Goal: Information Seeking & Learning: Understand process/instructions

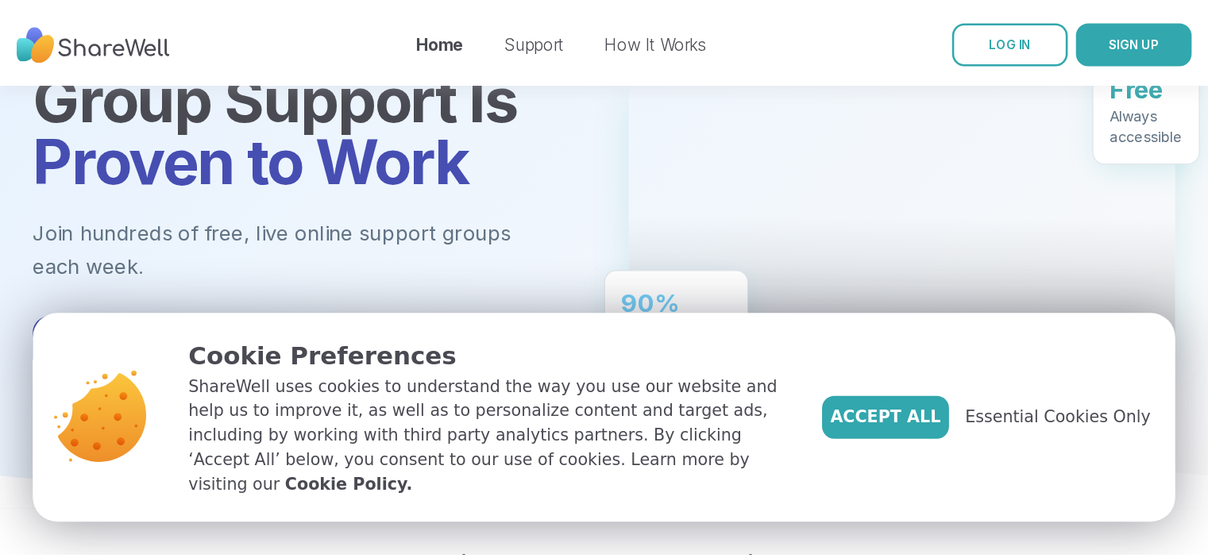
scroll to position [132, 0]
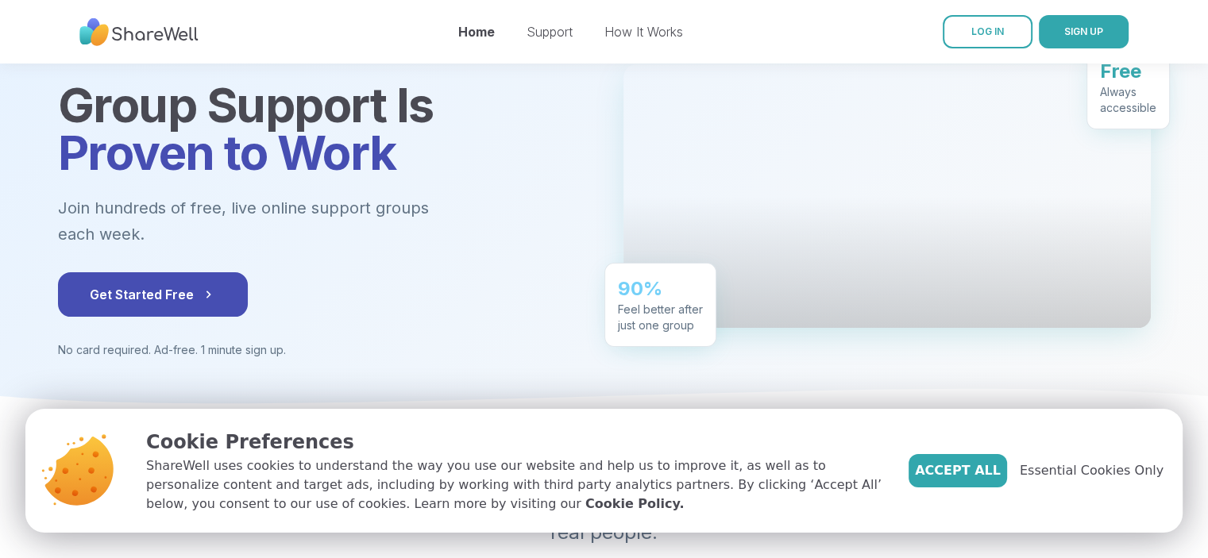
click at [936, 426] on span "Accept All" at bounding box center [958, 470] width 86 height 19
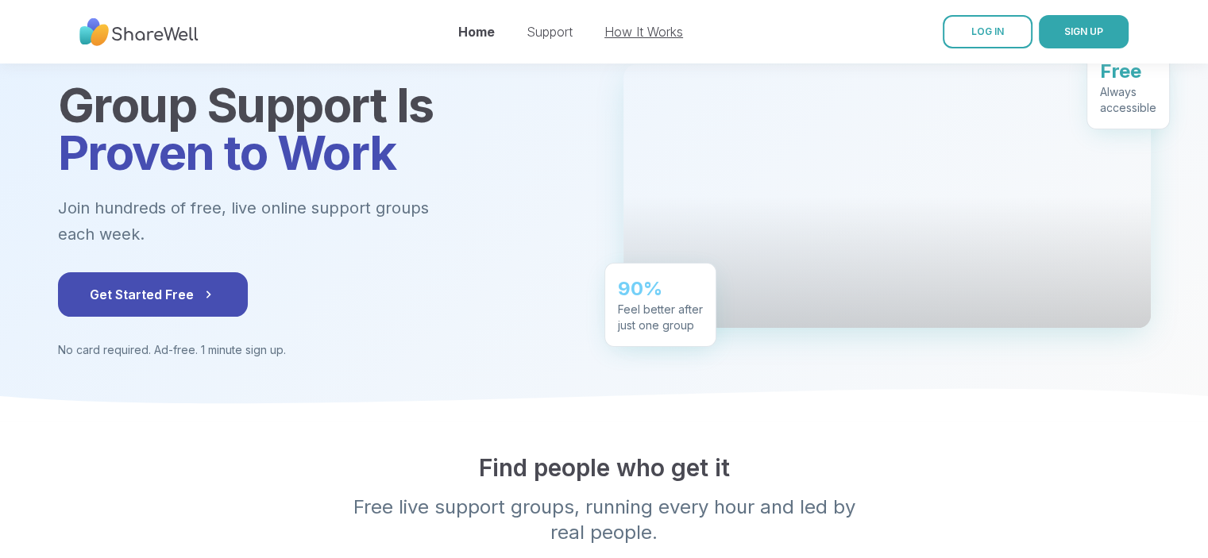
click at [658, 29] on link "How It Works" at bounding box center [643, 32] width 79 height 16
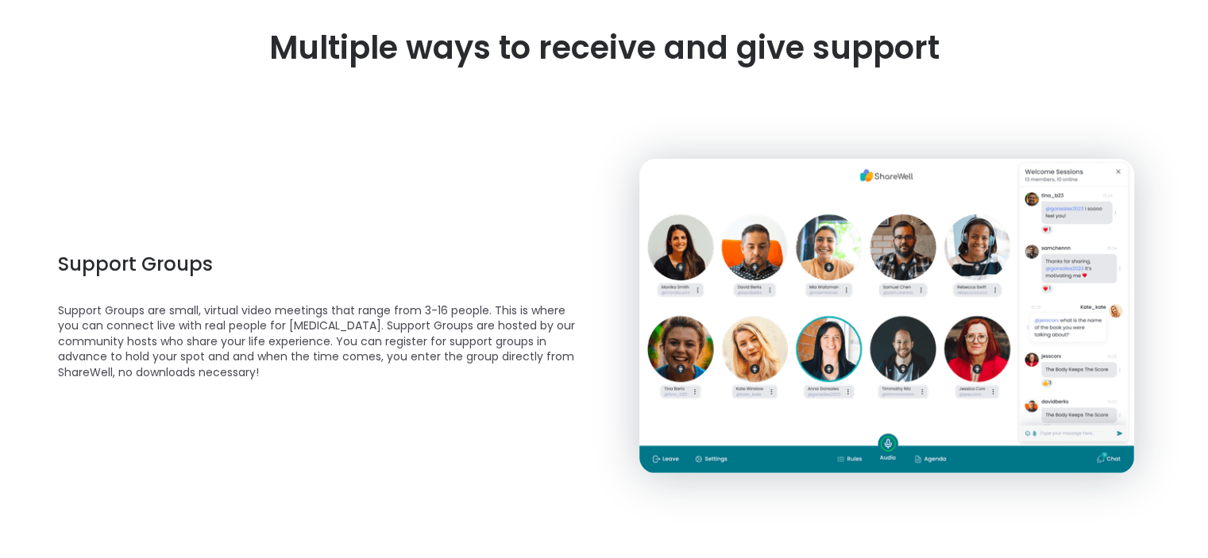
scroll to position [530, 0]
